Goal: Task Accomplishment & Management: Manage account settings

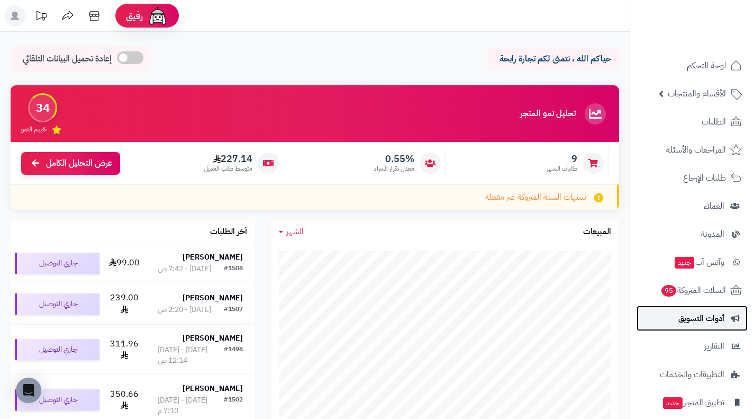
click at [705, 327] on link "أدوات التسويق" at bounding box center [692, 317] width 111 height 25
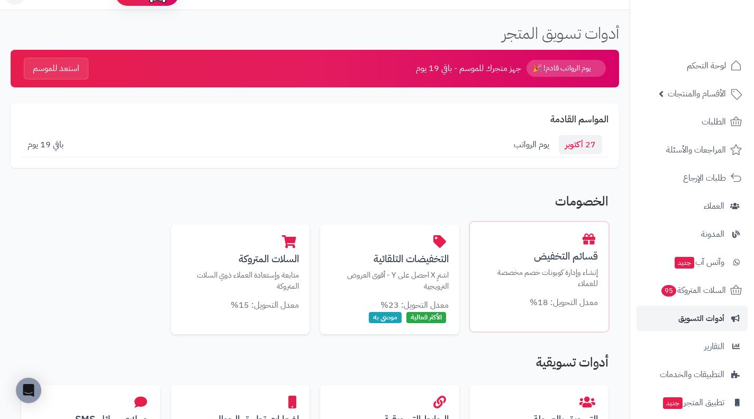
scroll to position [22, 0]
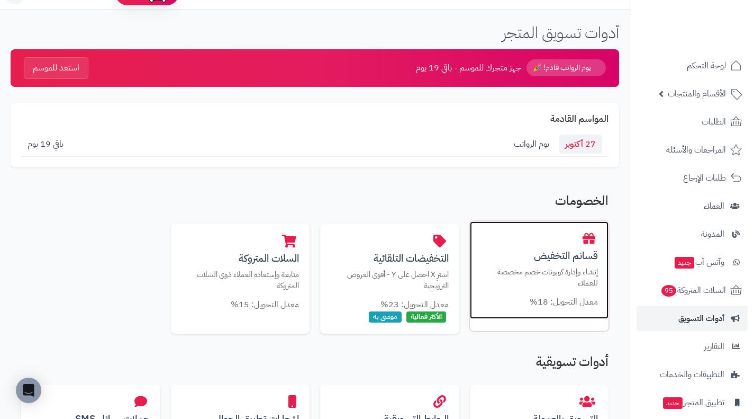
click at [569, 273] on p "إنشاء وإدارة كوبونات خصم مخصصة للعملاء" at bounding box center [540, 277] width 118 height 22
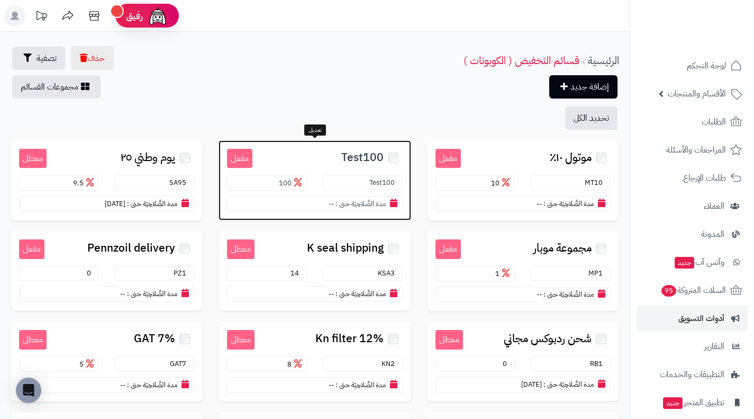
click at [374, 207] on small "مدة الصَّلاحِيَة حتى :" at bounding box center [361, 204] width 50 height 10
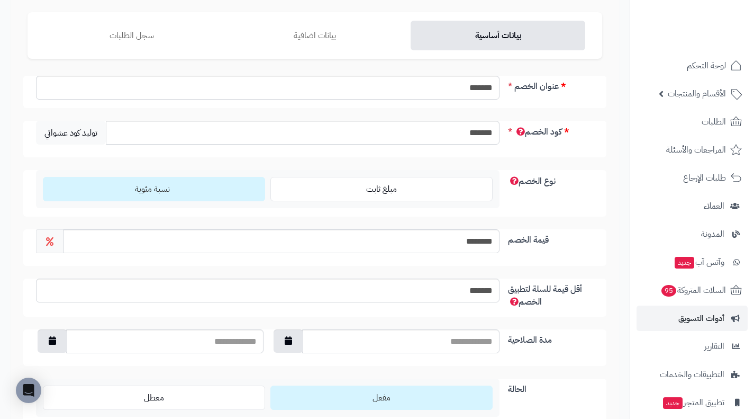
scroll to position [85, 0]
click at [426, 248] on input "********" at bounding box center [281, 241] width 437 height 24
type input "***"
click at [1, 256] on div "بيانات أساسية بيانات اضافية سجل الطلبات عنوان الخصم ******* كود الخصم ******* ت…" at bounding box center [315, 225] width 630 height 460
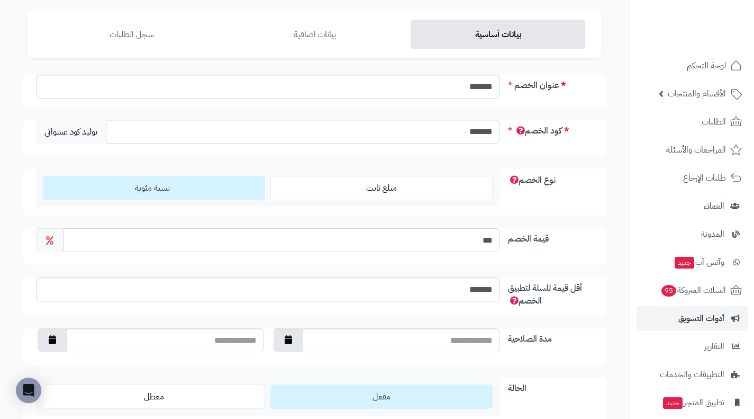
scroll to position [60, 0]
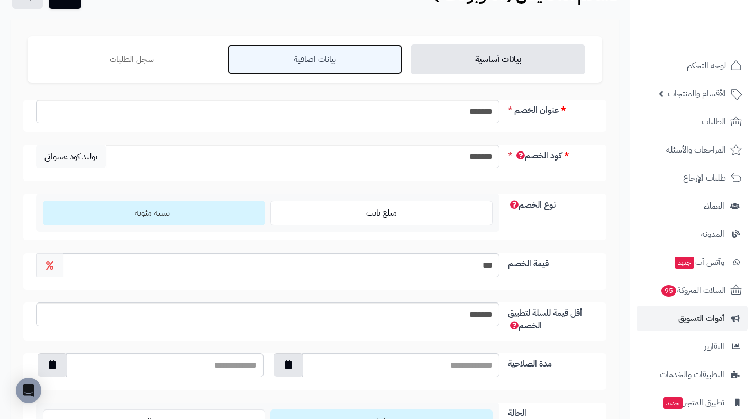
click at [302, 44] on link "بيانات اضافية" at bounding box center [315, 59] width 175 height 30
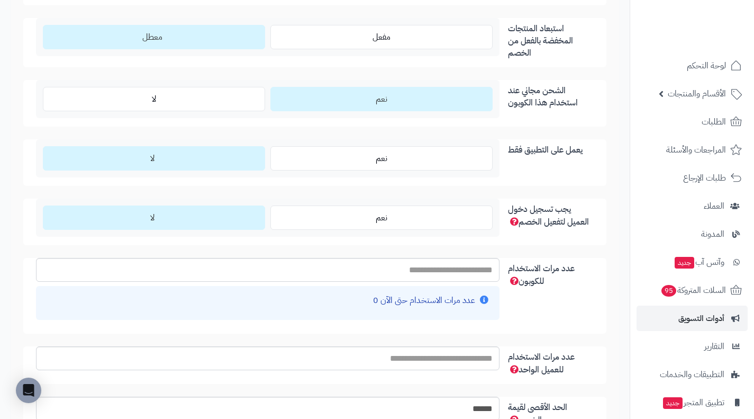
scroll to position [1056, 0]
click at [469, 268] on input "عدد مرات الاستخدام للكوبون" at bounding box center [268, 269] width 464 height 24
type input "**"
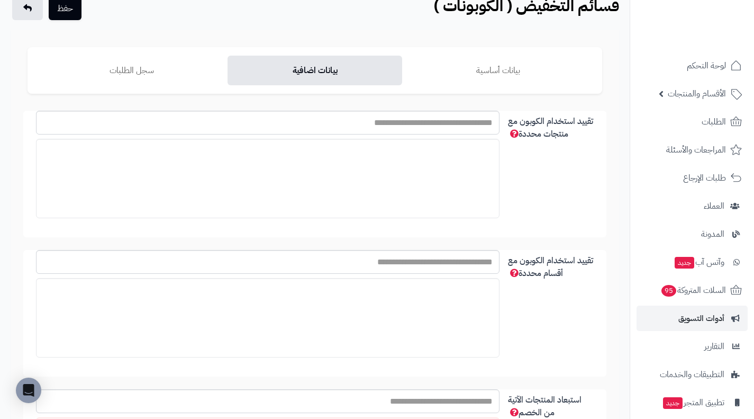
scroll to position [0, 0]
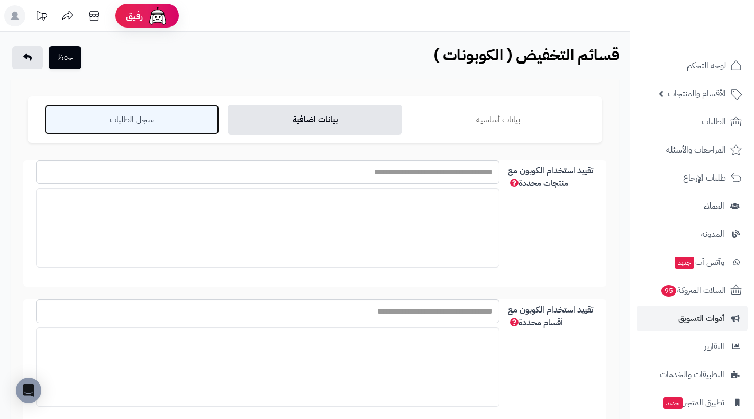
click at [193, 119] on link "سجل الطلبات" at bounding box center [131, 120] width 175 height 30
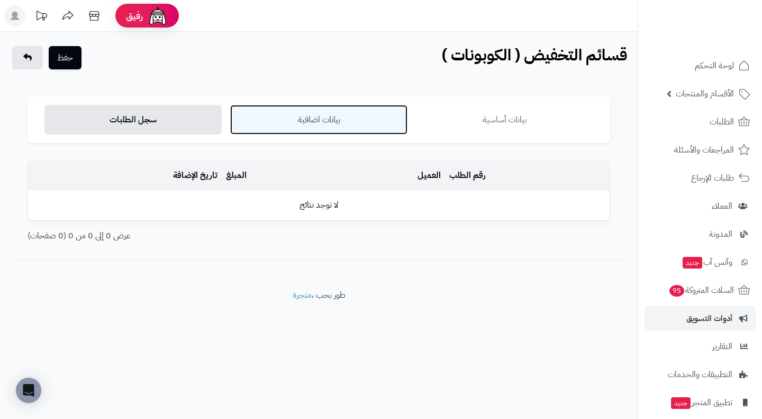
click at [291, 132] on link "بيانات اضافية" at bounding box center [318, 120] width 177 height 30
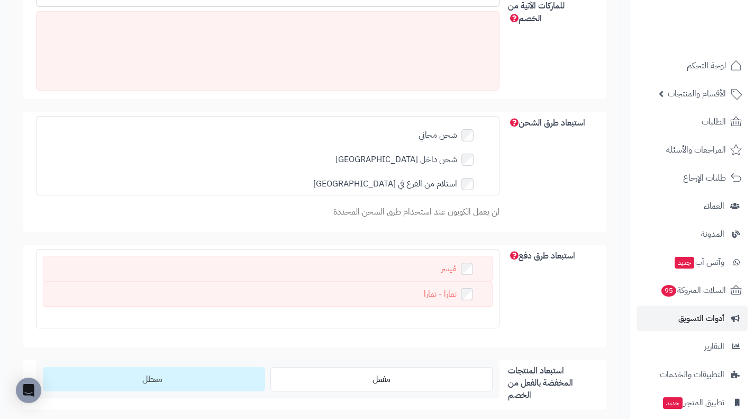
scroll to position [712, 0]
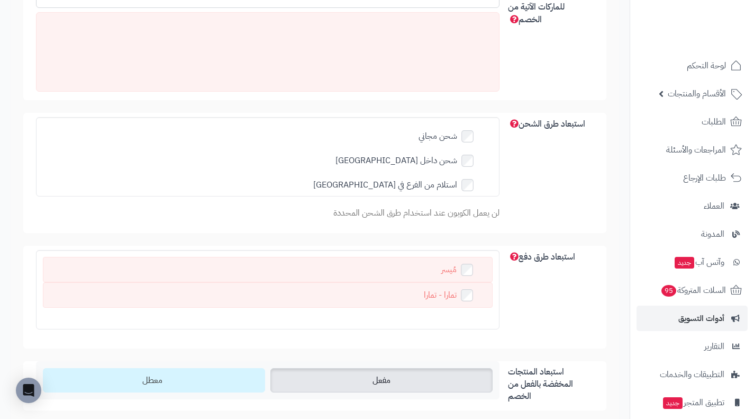
click at [322, 371] on label "مفعل" at bounding box center [382, 380] width 222 height 24
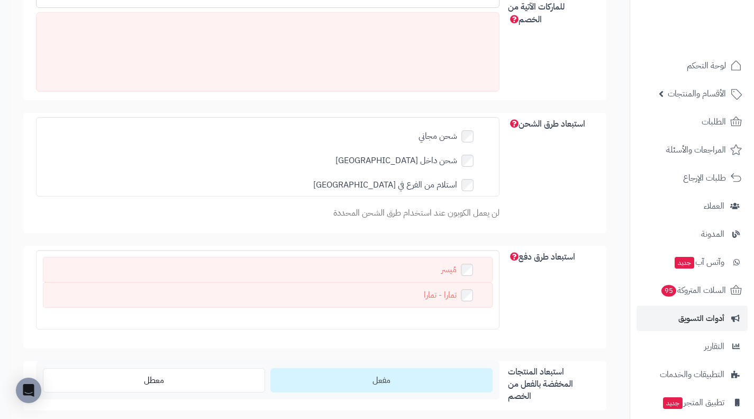
click at [322, 371] on label "مفعل" at bounding box center [382, 380] width 222 height 24
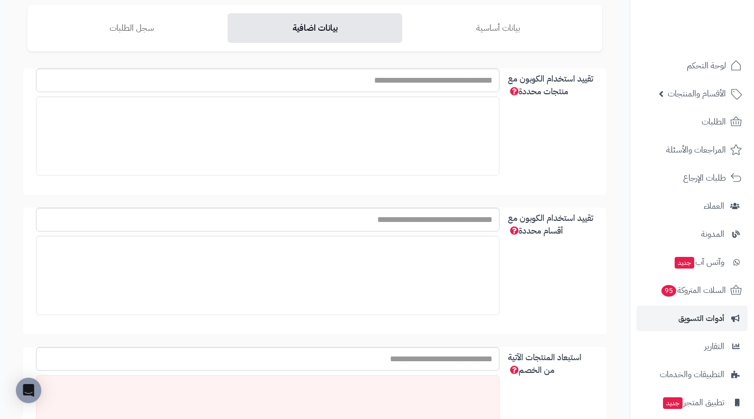
scroll to position [0, 0]
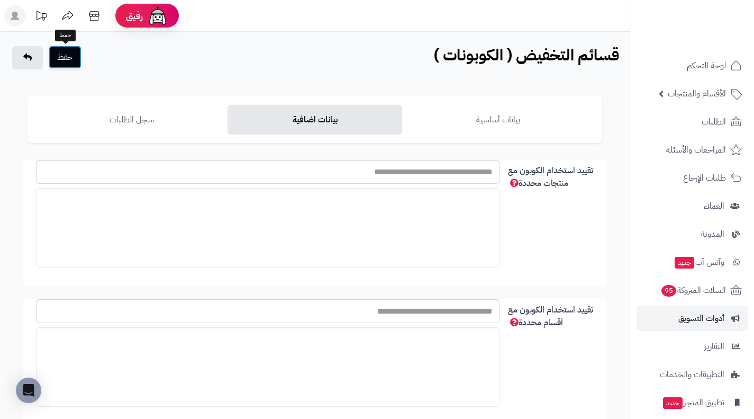
click at [60, 62] on button "حفظ" at bounding box center [65, 57] width 33 height 23
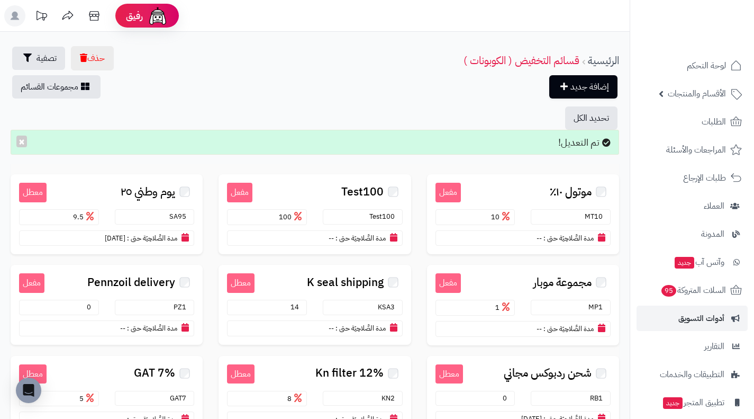
scroll to position [66, 0]
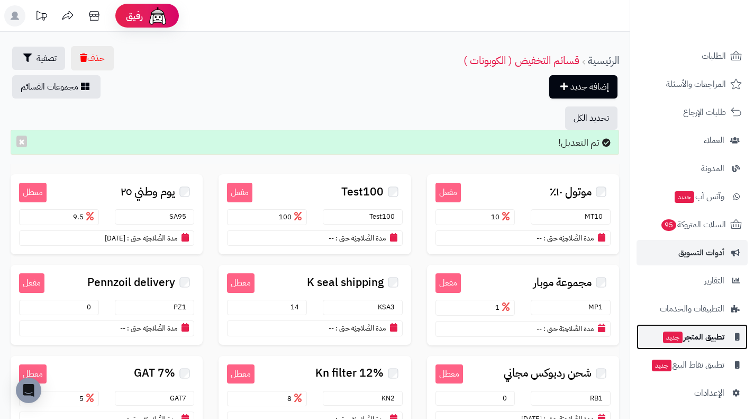
click at [697, 332] on span "تطبيق المتجر جديد" at bounding box center [693, 336] width 62 height 15
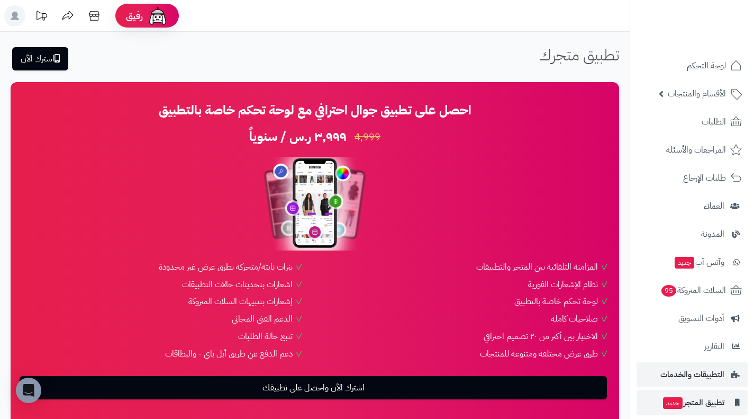
scroll to position [33, 0]
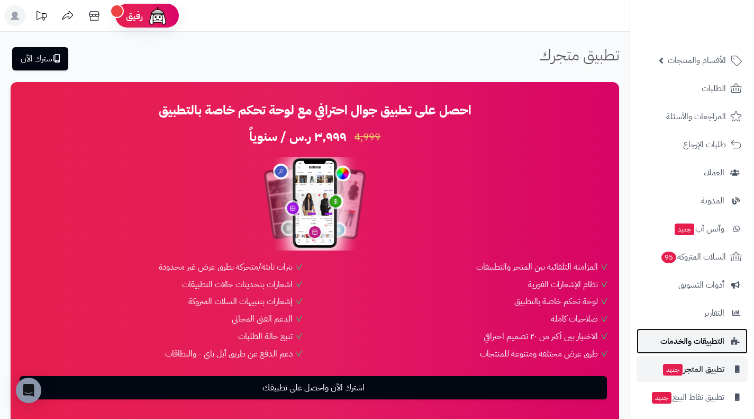
click at [718, 344] on span "التطبيقات والخدمات" at bounding box center [693, 341] width 64 height 15
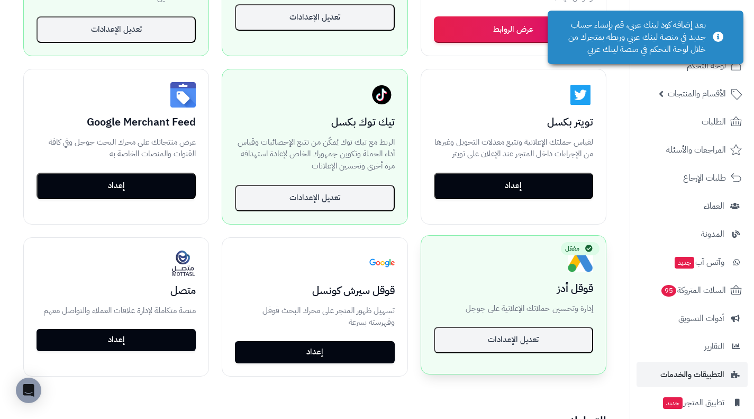
scroll to position [325, 0]
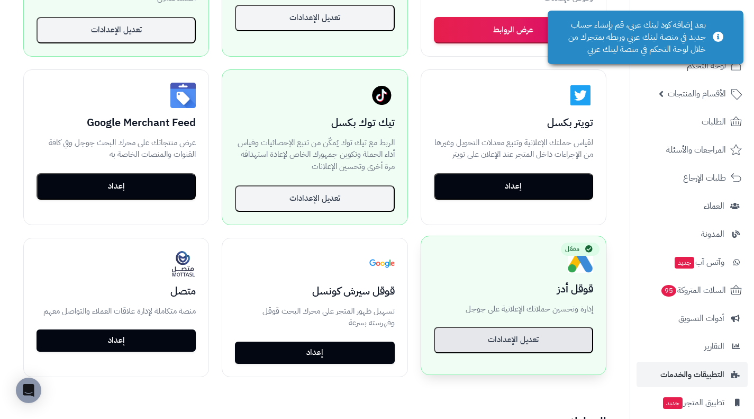
click at [547, 339] on button "تعديل الإعدادات" at bounding box center [513, 340] width 159 height 26
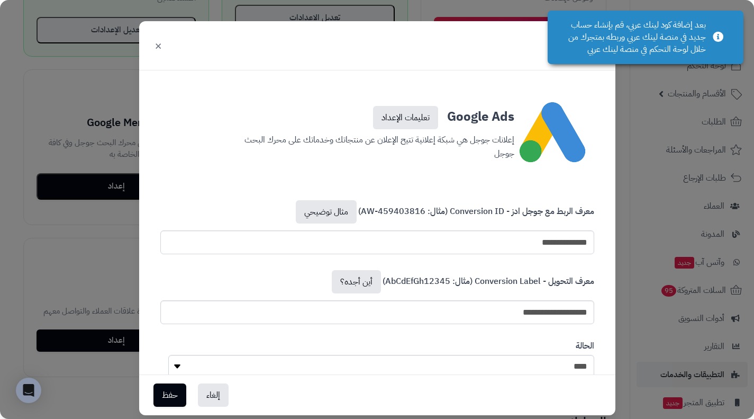
scroll to position [33, 0]
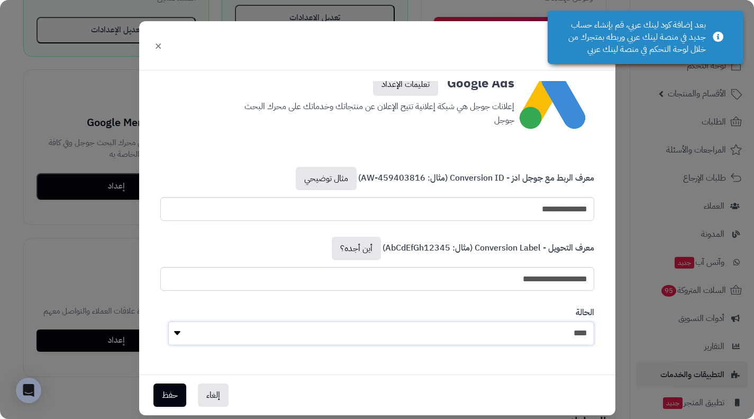
click at [442, 329] on select "**** ****" at bounding box center [381, 333] width 426 height 24
select select "*"
click at [172, 321] on select "**** ****" at bounding box center [381, 333] width 426 height 24
click at [186, 401] on button "حفظ" at bounding box center [170, 394] width 33 height 23
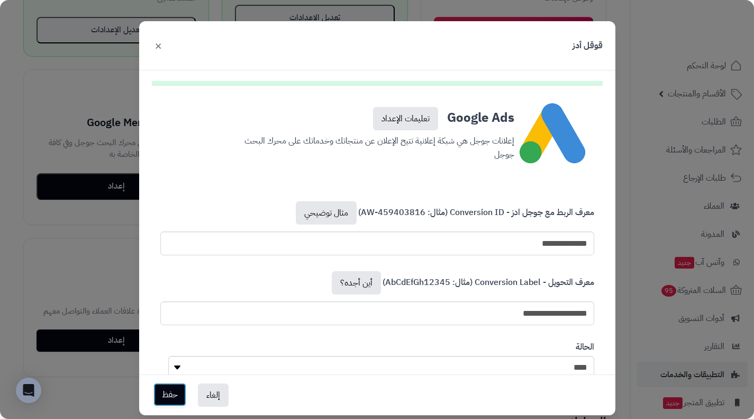
scroll to position [67, 0]
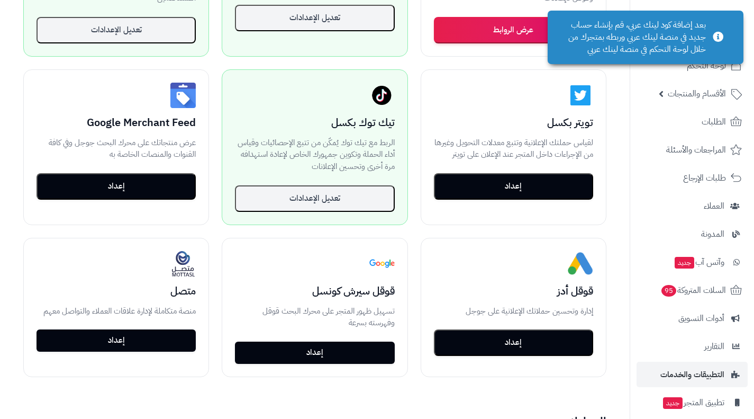
scroll to position [325, 0]
